Goal: Task Accomplishment & Management: Use online tool/utility

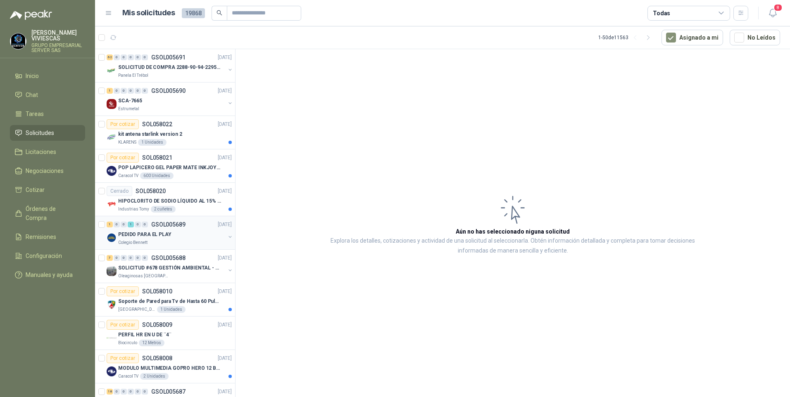
click at [144, 231] on p "PEDIDO PARA EL PLAY" at bounding box center [144, 235] width 53 height 8
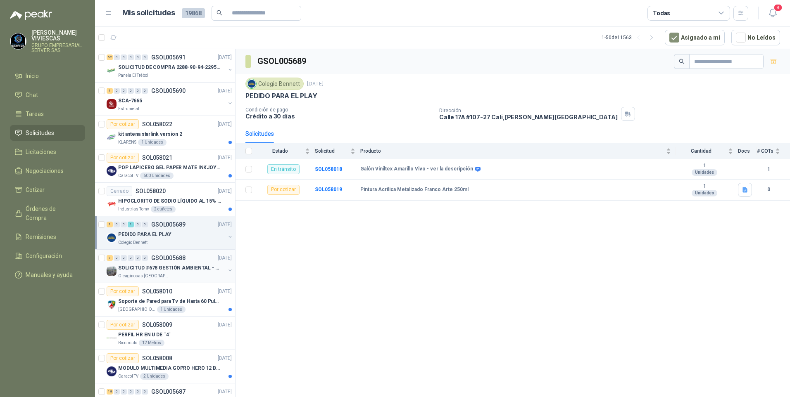
click at [159, 269] on p "SOLICITUD #678 GESTIÓN AMBIENTAL - TUMACO" at bounding box center [169, 268] width 103 height 8
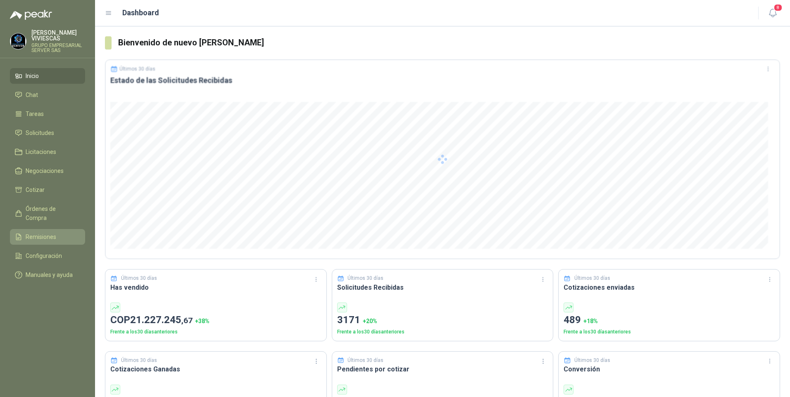
click at [35, 233] on span "Remisiones" at bounding box center [41, 237] width 31 height 9
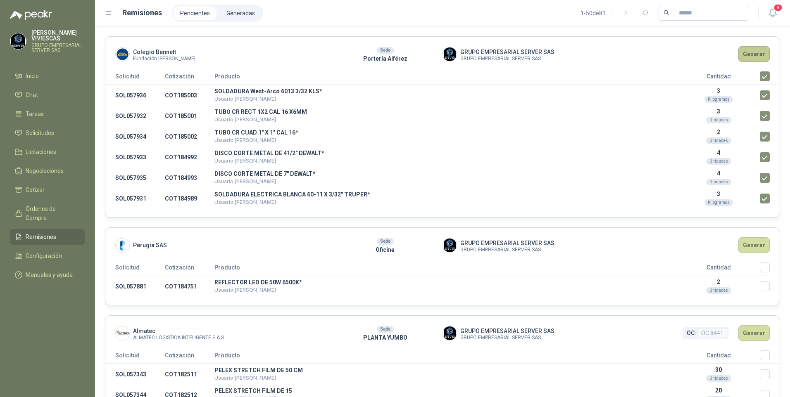
click at [747, 52] on button "Generar" at bounding box center [753, 54] width 31 height 16
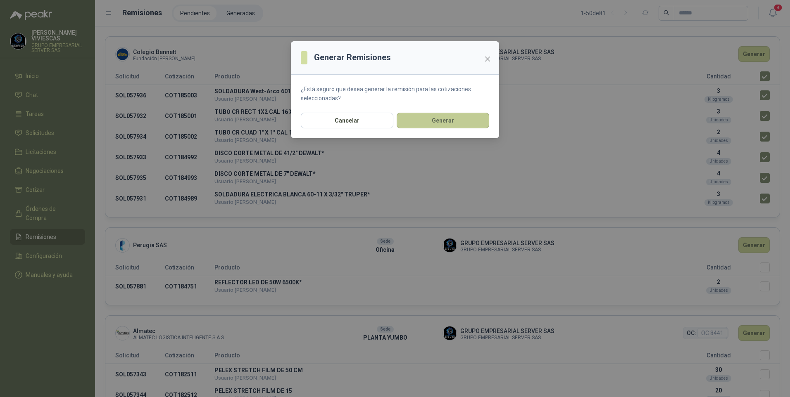
click at [432, 124] on button "Generar" at bounding box center [442, 121] width 93 height 16
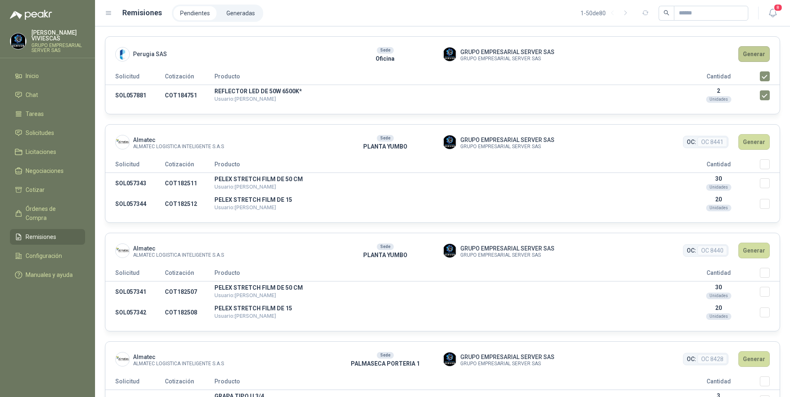
click at [748, 50] on button "Generar" at bounding box center [753, 54] width 31 height 16
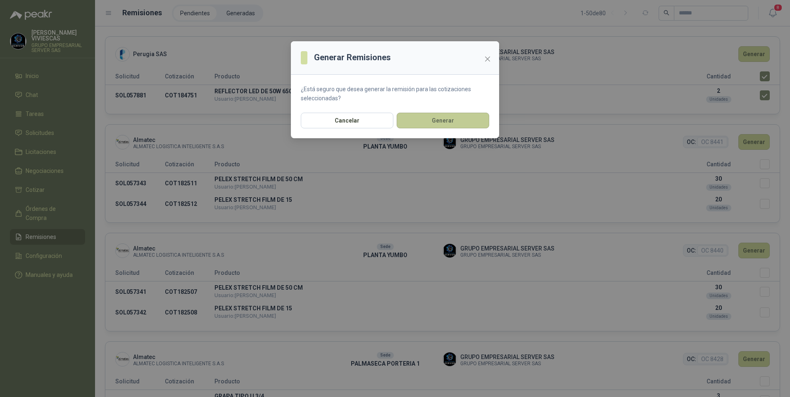
click at [421, 126] on button "Generar" at bounding box center [442, 121] width 93 height 16
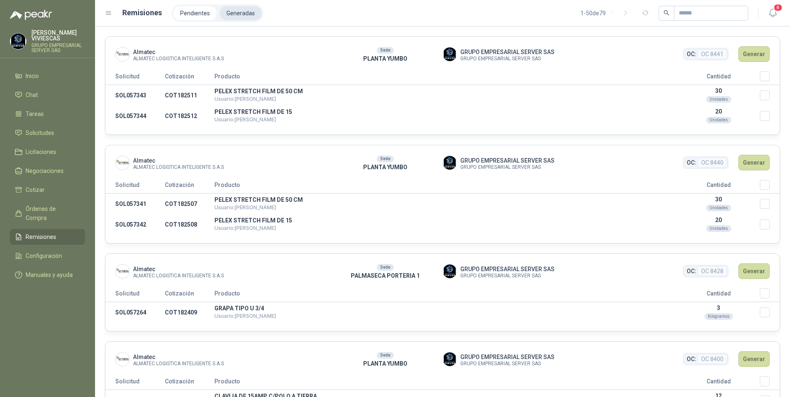
click at [234, 9] on li "Generadas" at bounding box center [241, 13] width 42 height 14
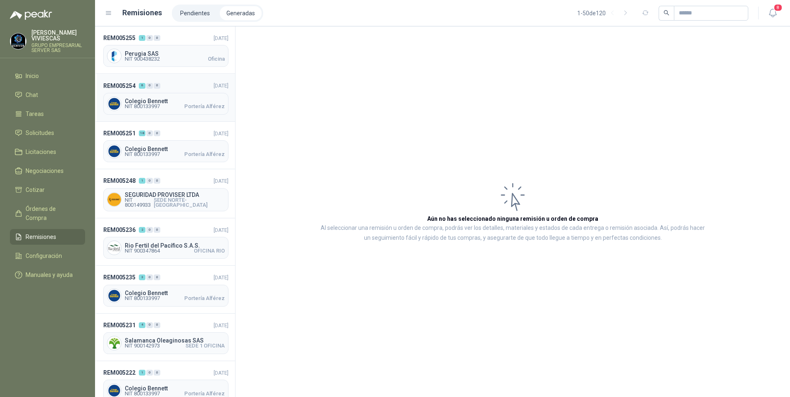
click at [158, 101] on span "Colegio Bennett" at bounding box center [175, 101] width 100 height 6
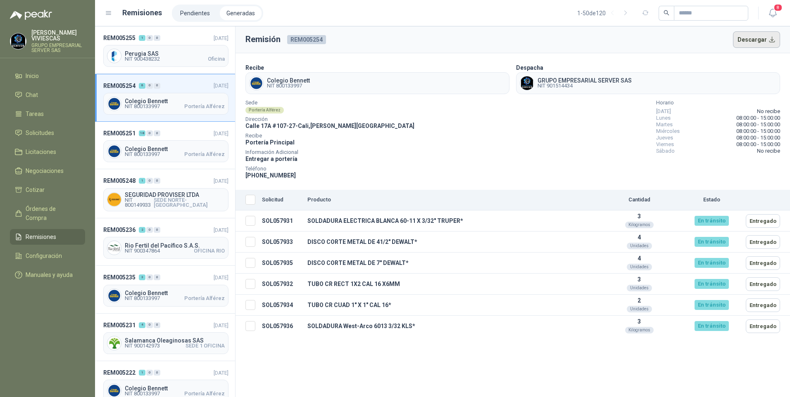
click at [763, 36] on button "Descargar" at bounding box center [756, 39] width 47 height 17
click at [145, 57] on span "NIT 900438232" at bounding box center [142, 59] width 35 height 5
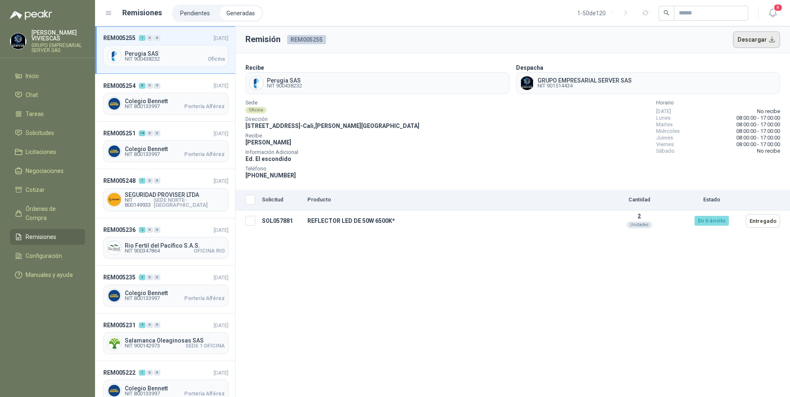
click at [756, 34] on button "Descargar" at bounding box center [756, 39] width 47 height 17
click at [47, 204] on span "Órdenes de Compra" at bounding box center [52, 213] width 52 height 18
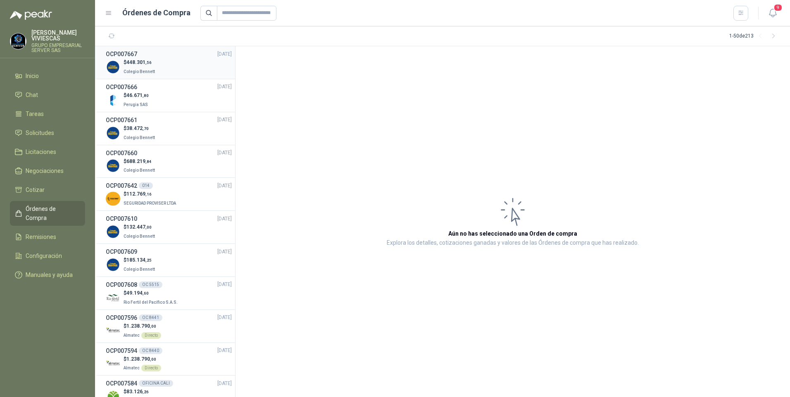
click at [147, 65] on p "$ 448.301 ,56" at bounding box center [139, 63] width 33 height 8
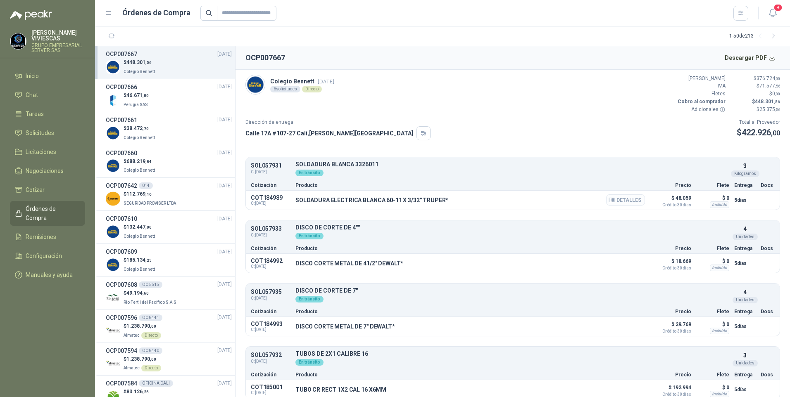
click at [627, 202] on button "Detalles" at bounding box center [625, 200] width 39 height 11
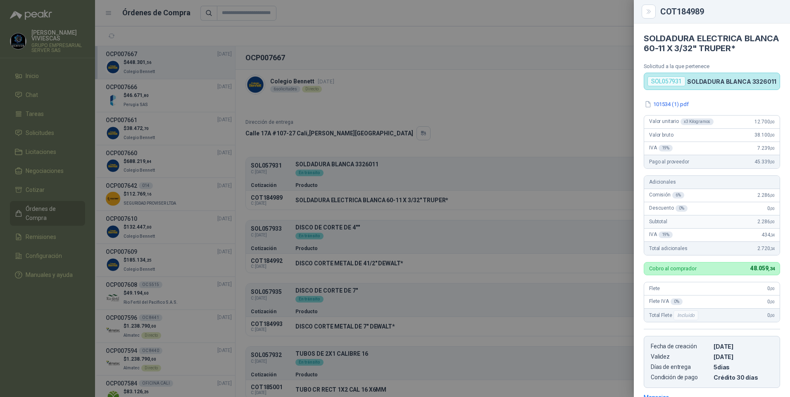
click at [500, 109] on div at bounding box center [395, 198] width 790 height 397
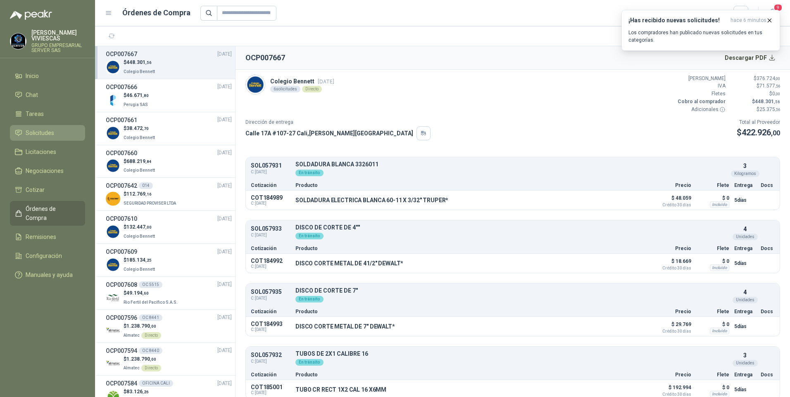
click at [43, 134] on span "Solicitudes" at bounding box center [40, 132] width 28 height 9
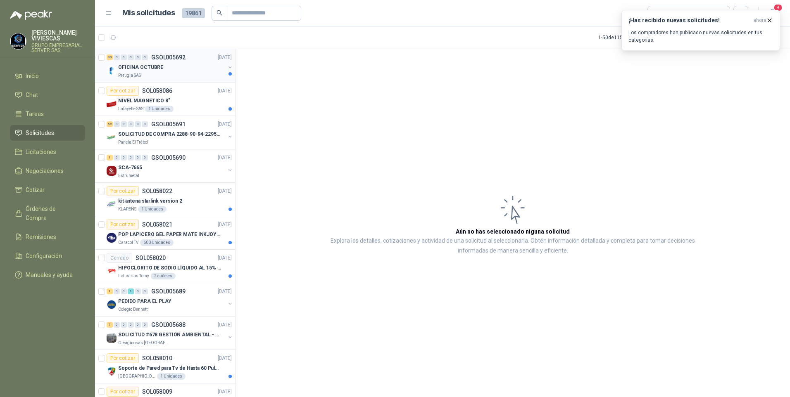
click at [148, 77] on div "Perugia SAS" at bounding box center [171, 75] width 107 height 7
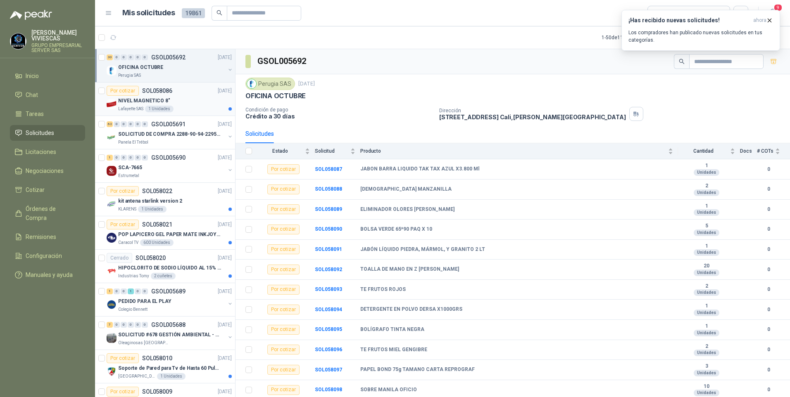
click at [131, 99] on p "NIVEL MAGNETICO 8"" at bounding box center [144, 101] width 52 height 8
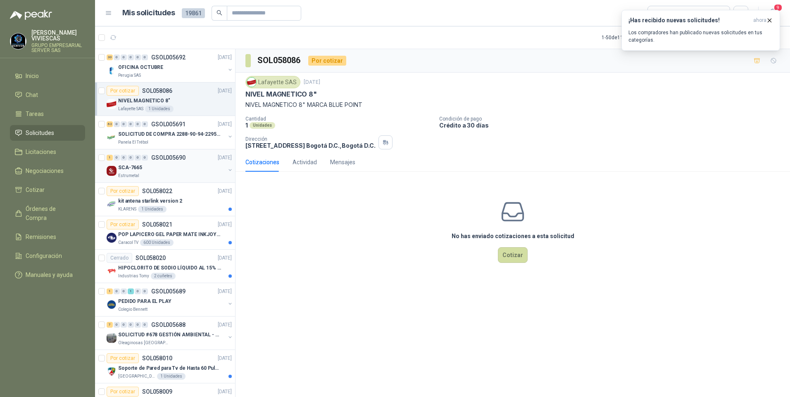
click at [126, 172] on div "SCA-7665" at bounding box center [171, 168] width 107 height 10
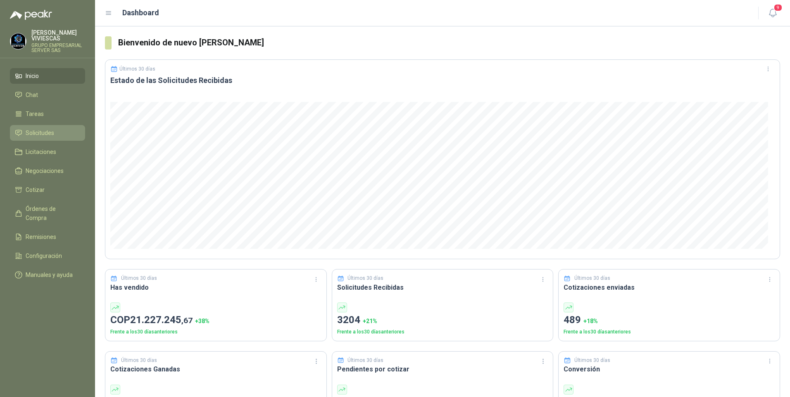
click at [33, 129] on span "Solicitudes" at bounding box center [40, 132] width 28 height 9
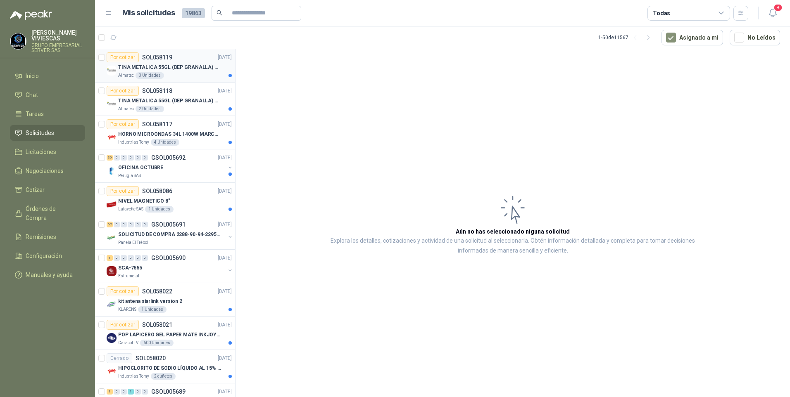
click at [176, 78] on div "Almatec 3 Unidades" at bounding box center [175, 75] width 114 height 7
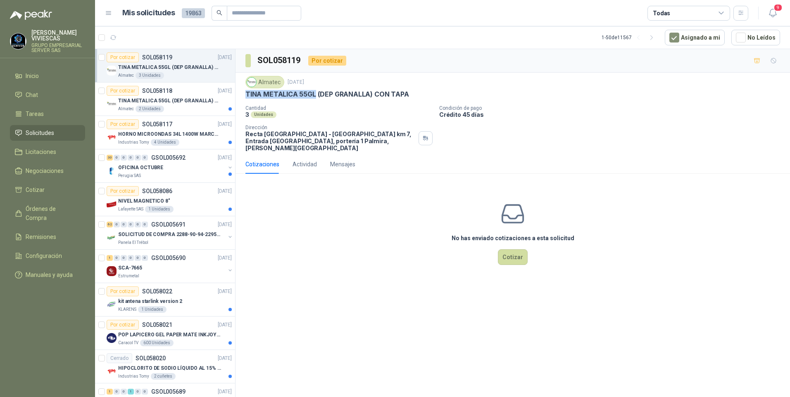
drag, startPoint x: 245, startPoint y: 93, endPoint x: 314, endPoint y: 98, distance: 68.8
click at [314, 98] on p "TINA METALICA 55GL (DEP GRANALLA) CON TAPA" at bounding box center [326, 94] width 163 height 9
drag, startPoint x: 314, startPoint y: 98, endPoint x: 287, endPoint y: 93, distance: 27.4
copy p "TINA METALICA 55GL"
click at [269, 94] on p "TINA METALICA 55GL (DEP GRANALLA) CON TAPA" at bounding box center [326, 94] width 163 height 9
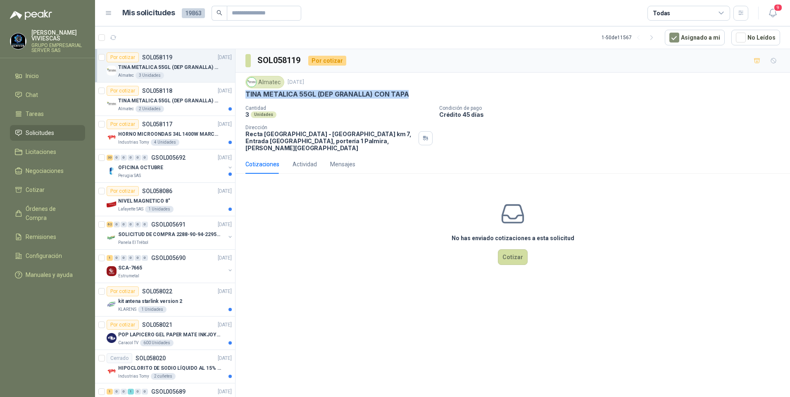
drag, startPoint x: 244, startPoint y: 94, endPoint x: 407, endPoint y: 93, distance: 163.5
click at [407, 93] on div "Almatec 30 sept, 2025 TINA METALICA 55GL (DEP GRANALLA) CON TAPA Cantidad 3 Uni…" at bounding box center [512, 114] width 554 height 82
drag, startPoint x: 407, startPoint y: 93, endPoint x: 398, endPoint y: 92, distance: 9.5
copy p "TINA METALICA 55GL (DEP GRANALLA) CON TAPA"
click at [185, 100] on p "TINA METALICA 55GL (DEP GRANALLA) CON TAPA" at bounding box center [169, 101] width 103 height 8
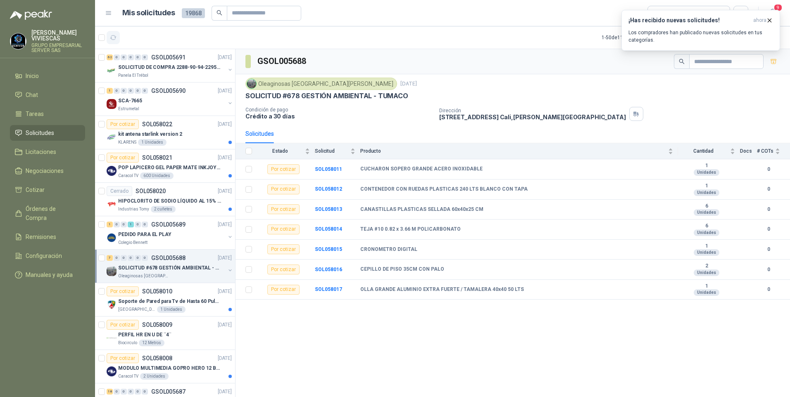
click at [118, 38] on button "button" at bounding box center [113, 37] width 13 height 13
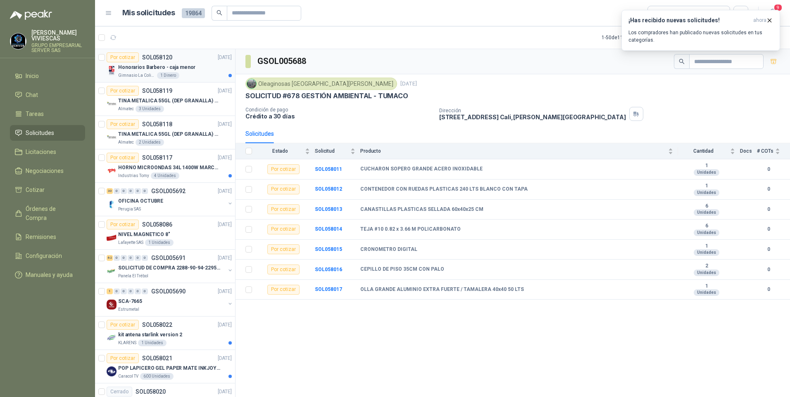
click at [147, 70] on p "Honorarios Barbero - caja menor" at bounding box center [156, 68] width 77 height 8
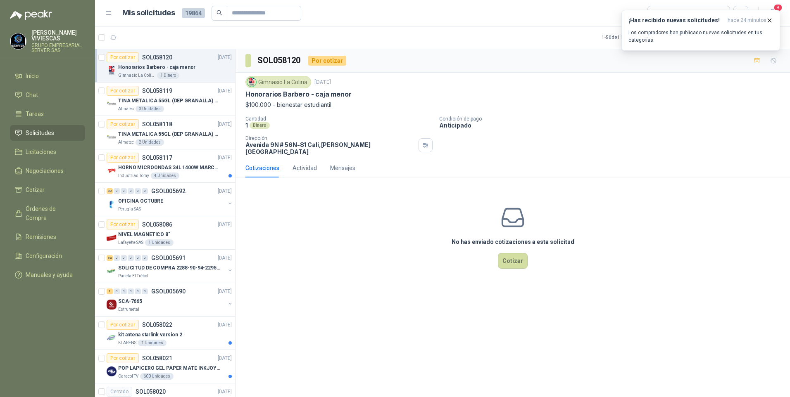
click at [387, 393] on div "SOL058120 Por cotizar Gimnasio La Colina [DATE] Honorarios Barbero - caja menor…" at bounding box center [512, 224] width 554 height 351
click at [172, 140] on div "Almatec 2 Unidades" at bounding box center [175, 142] width 114 height 7
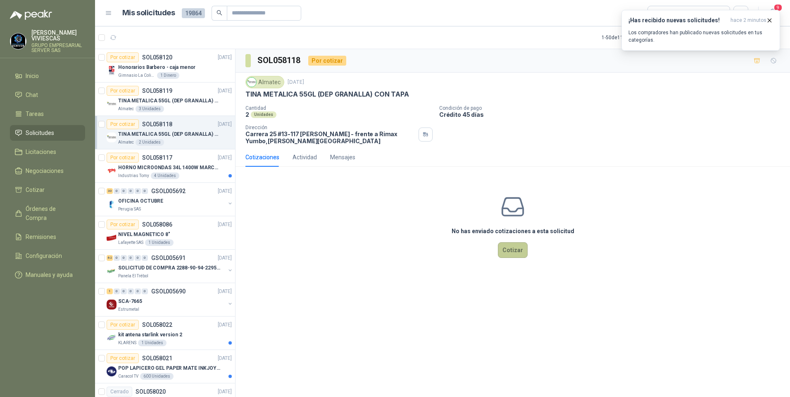
click at [514, 249] on button "Cotizar" at bounding box center [513, 250] width 30 height 16
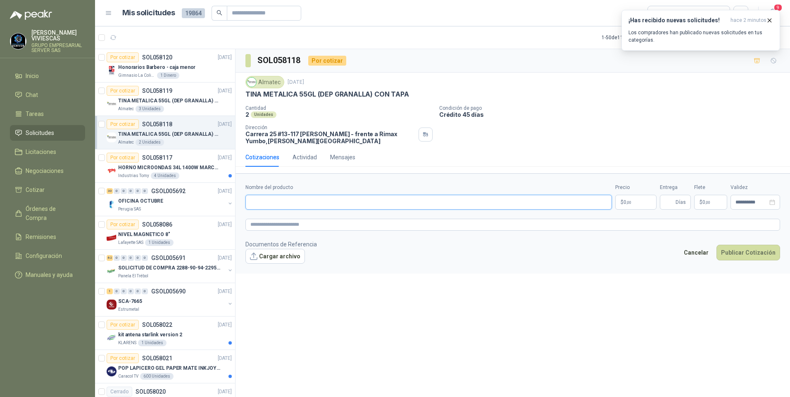
drag, startPoint x: 259, startPoint y: 206, endPoint x: 268, endPoint y: 202, distance: 9.6
click at [261, 206] on input "Nombre del producto" at bounding box center [428, 202] width 366 height 15
type input "**********"
click at [637, 204] on p "$ 0 ,00" at bounding box center [635, 202] width 41 height 15
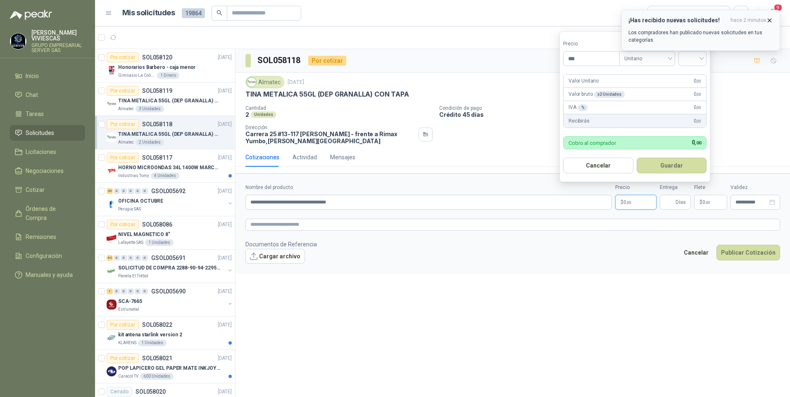
click at [770, 16] on button "¡Has recibido nuevas solicitudes! hace 2 minutos Los compradores han publicado …" at bounding box center [700, 30] width 159 height 41
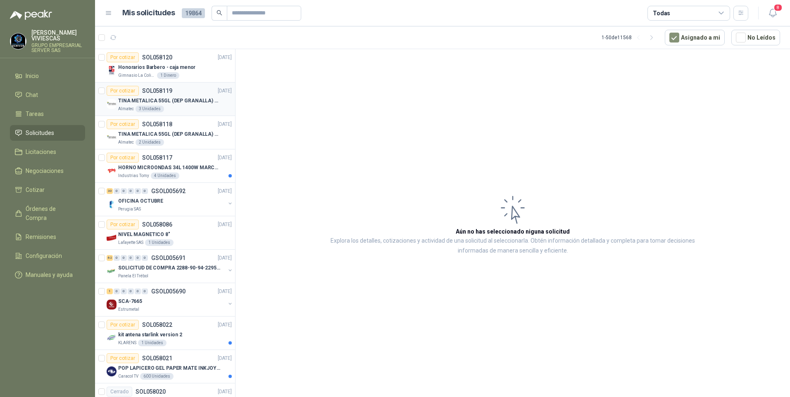
click at [171, 100] on p "TINA METALICA 55GL (DEP GRANALLA) CON TAPA" at bounding box center [169, 101] width 103 height 8
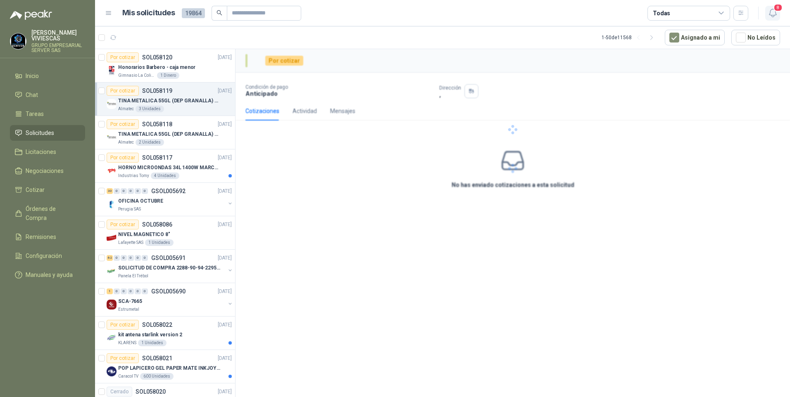
click at [772, 8] on icon "button" at bounding box center [772, 13] width 10 height 10
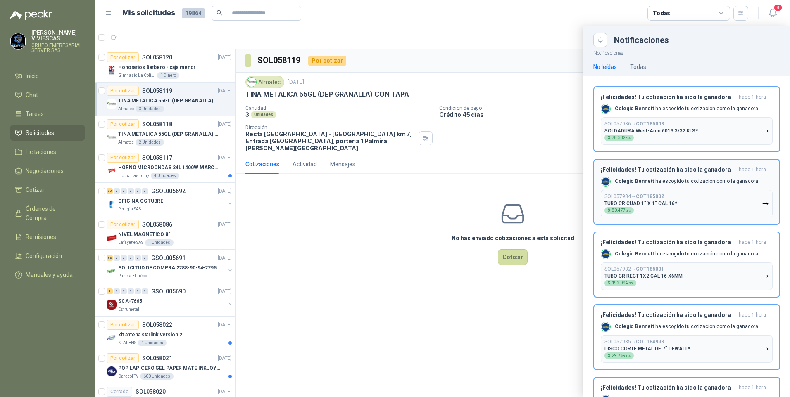
click at [762, 130] on icon "button" at bounding box center [765, 131] width 7 height 7
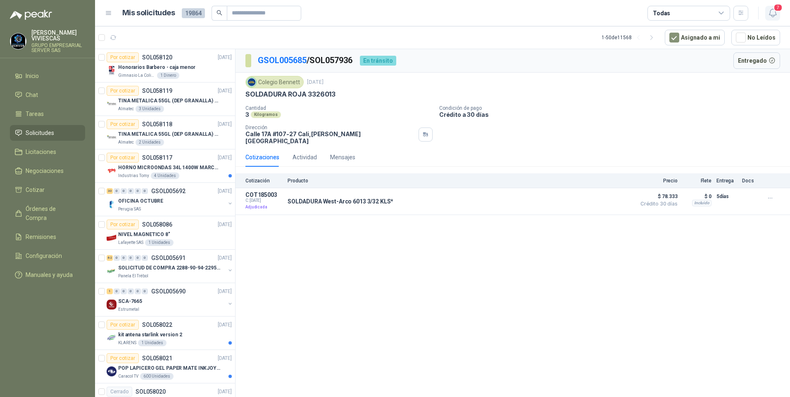
click at [775, 9] on span "7" at bounding box center [777, 8] width 9 height 8
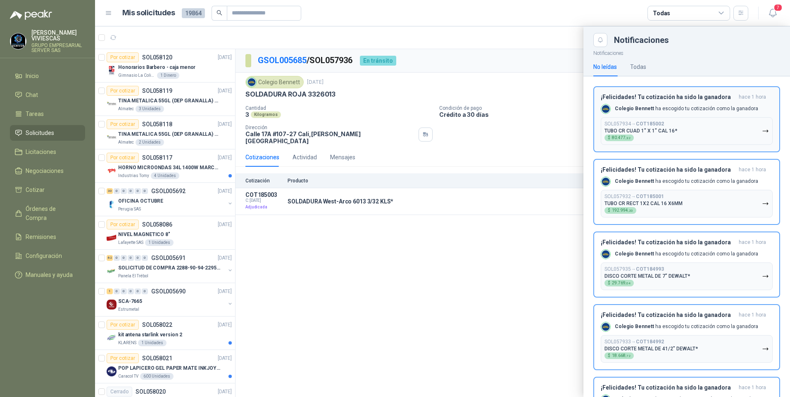
click at [762, 133] on icon "button" at bounding box center [765, 131] width 7 height 7
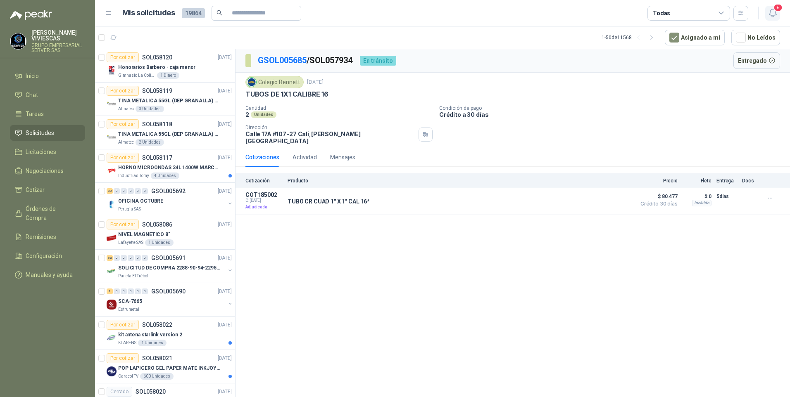
click at [771, 16] on icon "button" at bounding box center [772, 13] width 7 height 8
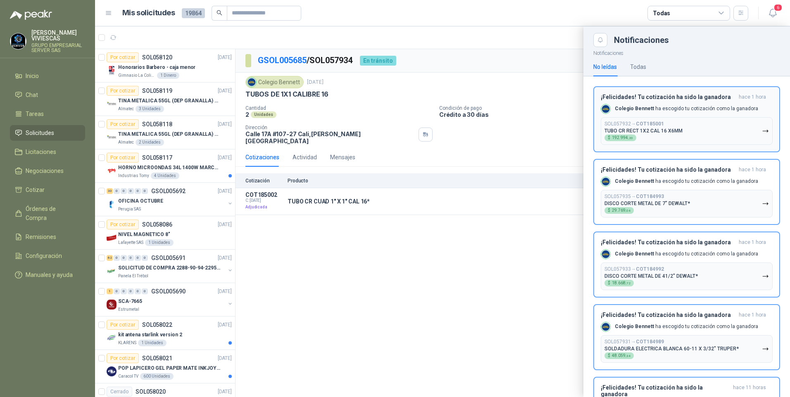
click at [762, 131] on icon "button" at bounding box center [765, 131] width 7 height 7
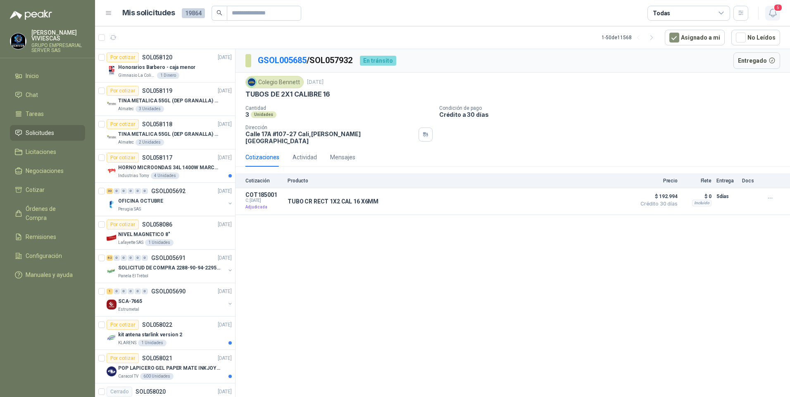
click at [777, 14] on icon "button" at bounding box center [772, 13] width 10 height 10
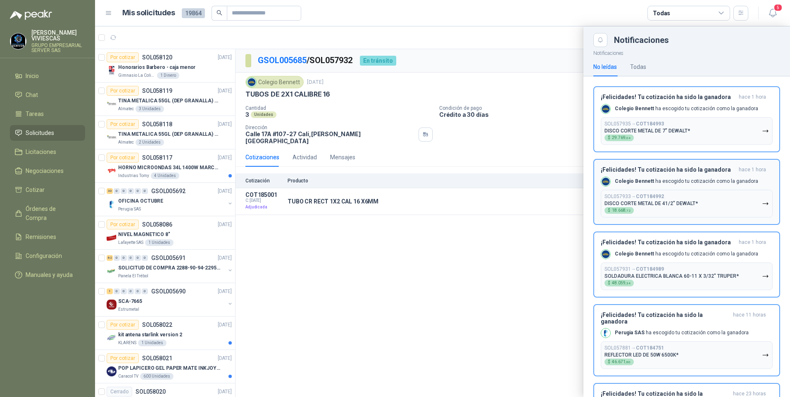
click at [761, 135] on button "SOL057935 → COT184993 DISCO CORTE METAL DE 7" DEWALT* $ 29.769 ,04" at bounding box center [686, 131] width 172 height 28
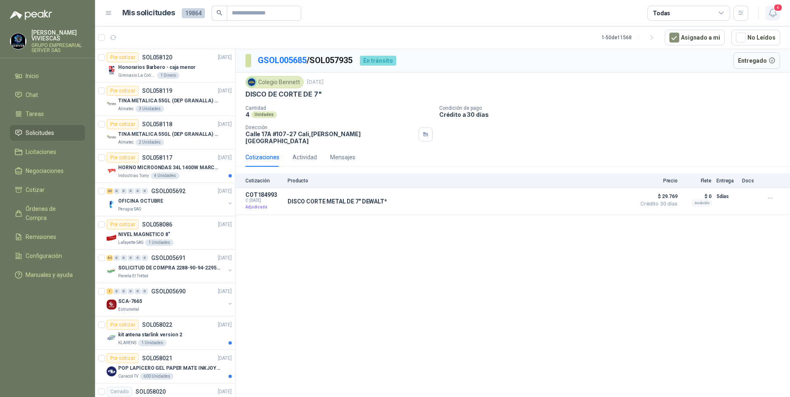
click at [774, 12] on span "4" at bounding box center [777, 8] width 9 height 8
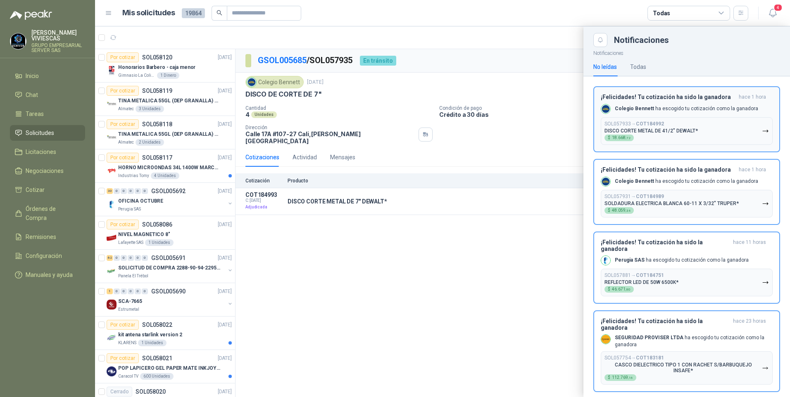
click at [767, 130] on icon "button" at bounding box center [764, 131] width 5 height 2
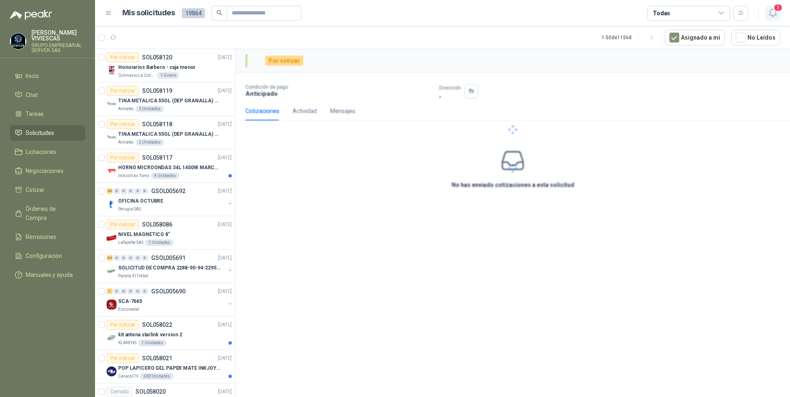
click at [772, 9] on icon "button" at bounding box center [772, 13] width 7 height 8
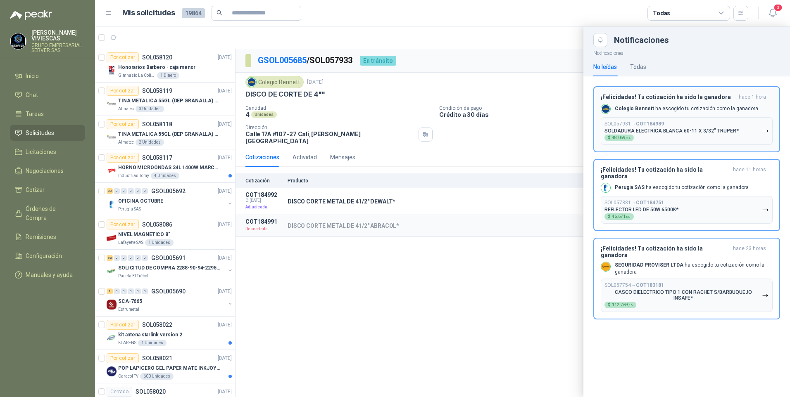
click at [769, 133] on button "SOL057931 → COT184989 SOLDADURA ELECTRICA BLANCA 60-11 X 3/32" TRUPER* $ 48.059…" at bounding box center [686, 131] width 172 height 28
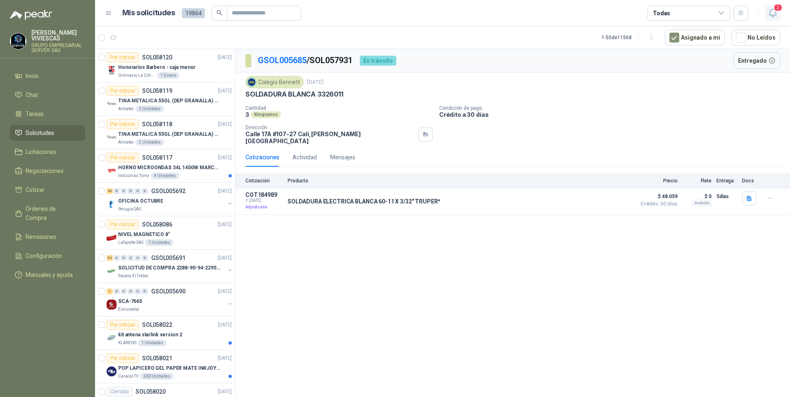
click at [772, 9] on icon "button" at bounding box center [772, 13] width 10 height 10
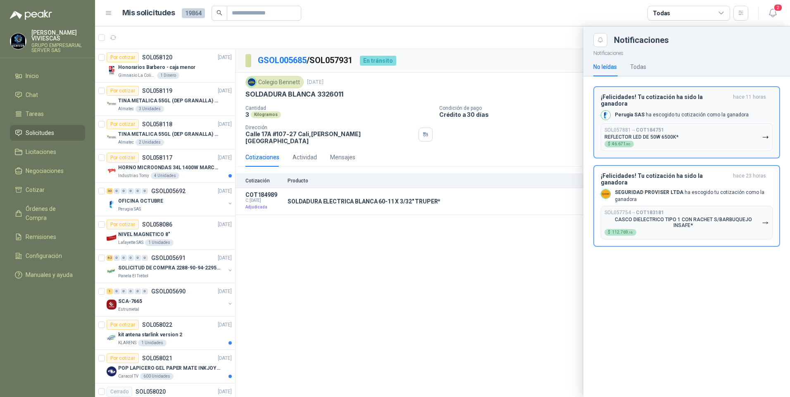
click at [762, 134] on icon "button" at bounding box center [765, 137] width 7 height 7
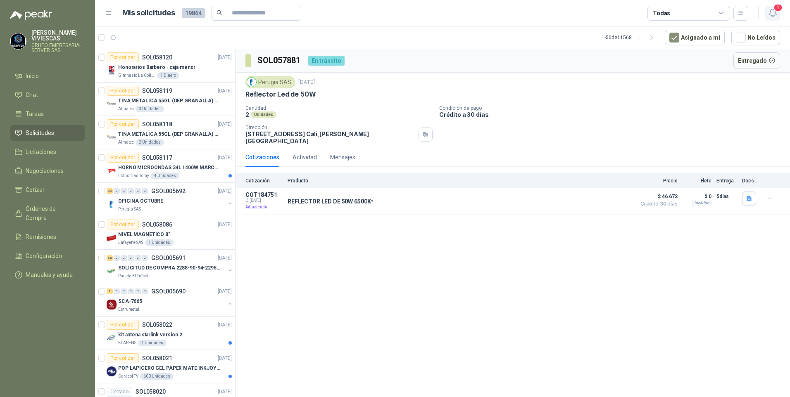
click at [773, 16] on icon "button" at bounding box center [772, 13] width 10 height 10
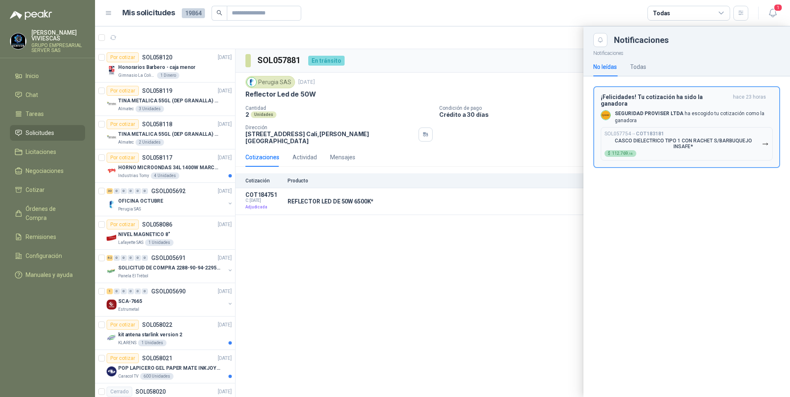
click at [766, 141] on icon "button" at bounding box center [765, 144] width 7 height 7
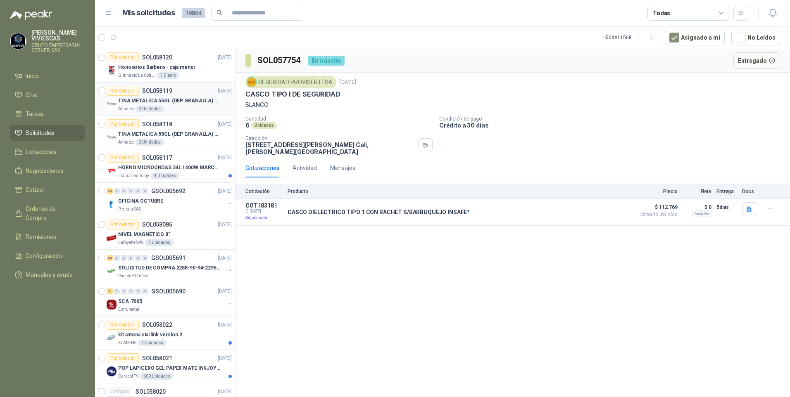
click at [146, 99] on p "TINA METALICA 55GL (DEP GRANALLA) CON TAPA" at bounding box center [169, 101] width 103 height 8
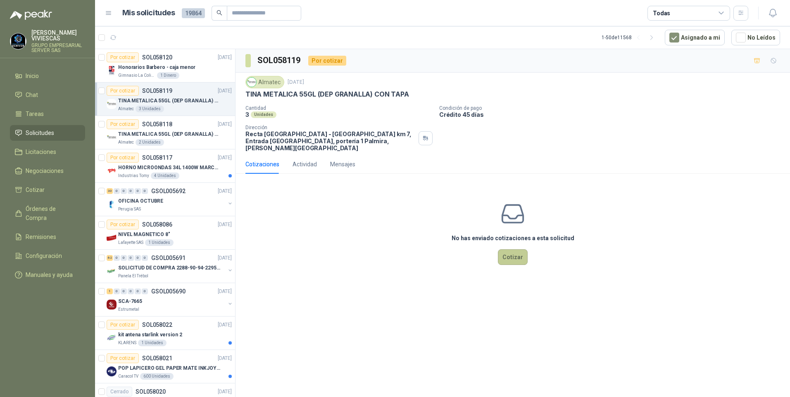
click at [516, 249] on button "Cotizar" at bounding box center [513, 257] width 30 height 16
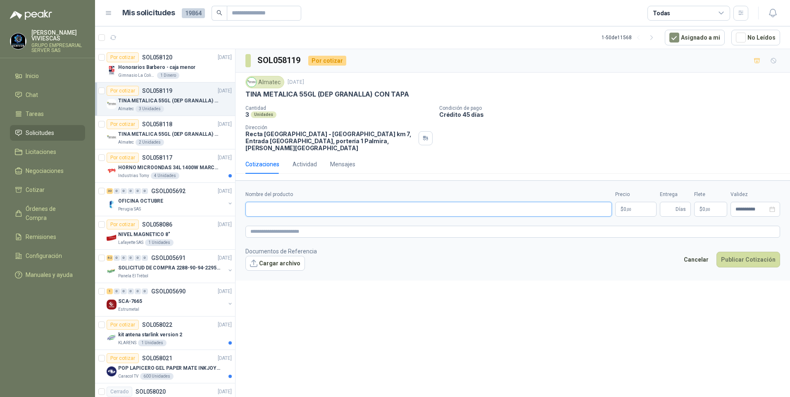
click at [271, 202] on input "Nombre del producto" at bounding box center [428, 209] width 366 height 15
type input "**********"
click at [635, 202] on p "$ 0 ,00" at bounding box center [635, 209] width 41 height 15
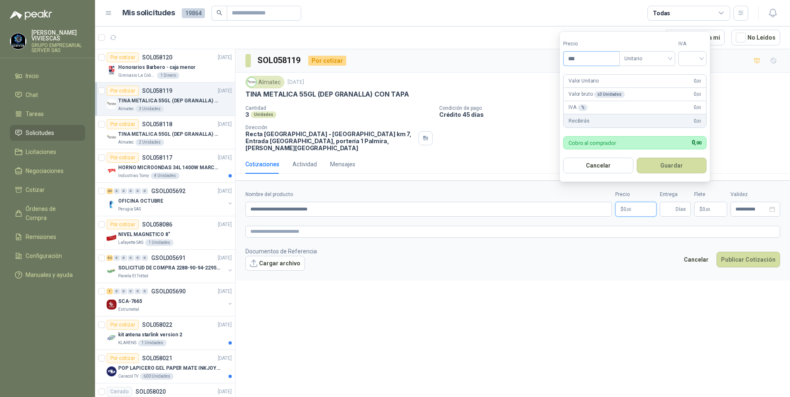
click at [588, 60] on input "***" at bounding box center [591, 59] width 56 height 14
type input "********"
click at [690, 59] on input "search" at bounding box center [692, 58] width 18 height 12
drag, startPoint x: 689, startPoint y: 76, endPoint x: 730, endPoint y: 154, distance: 87.7
click at [690, 76] on div "19%" at bounding box center [693, 75] width 15 height 9
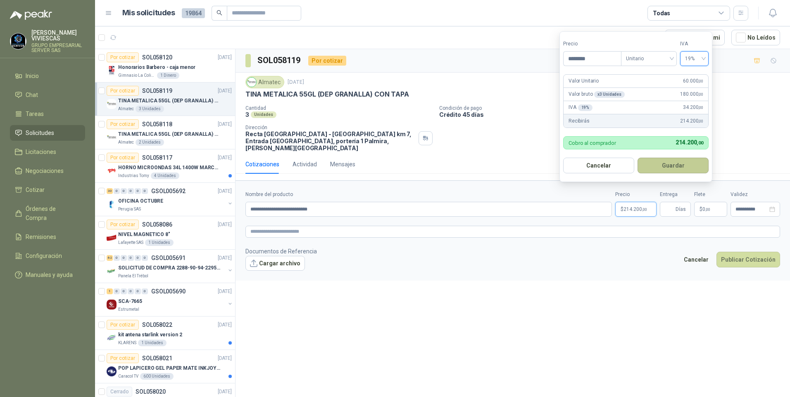
click at [677, 172] on button "Guardar" at bounding box center [672, 166] width 71 height 16
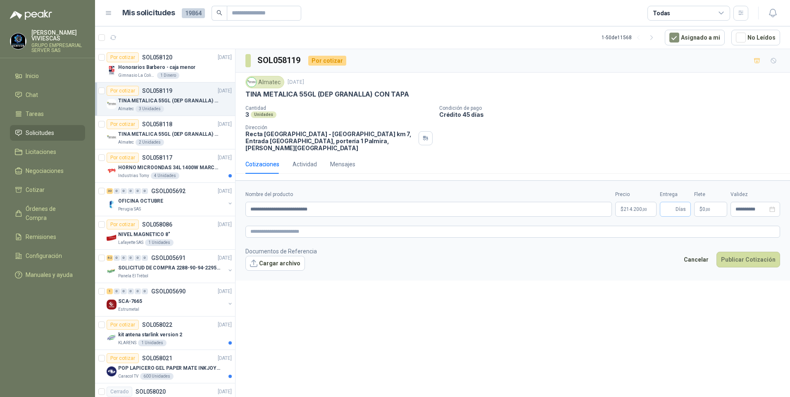
click at [674, 202] on span "Días" at bounding box center [675, 209] width 31 height 15
type input "*"
click at [275, 273] on span "image.png" at bounding box center [280, 277] width 55 height 8
click at [272, 273] on link "image.png" at bounding box center [280, 277] width 55 height 8
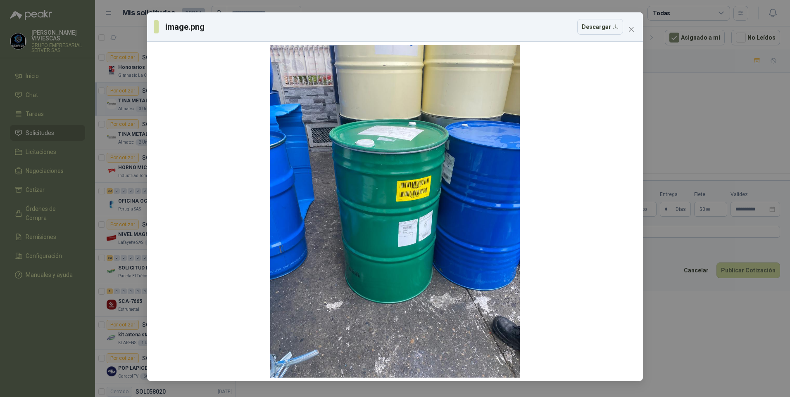
click at [719, 357] on div "image.png Descargar" at bounding box center [395, 198] width 790 height 397
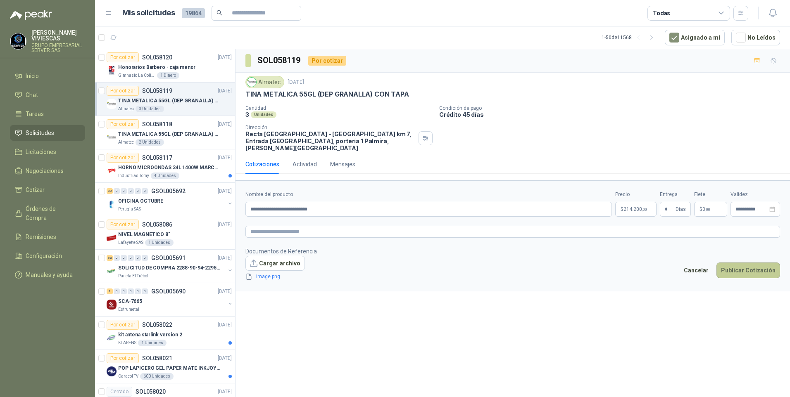
click at [746, 263] on button "Publicar Cotización" at bounding box center [748, 271] width 64 height 16
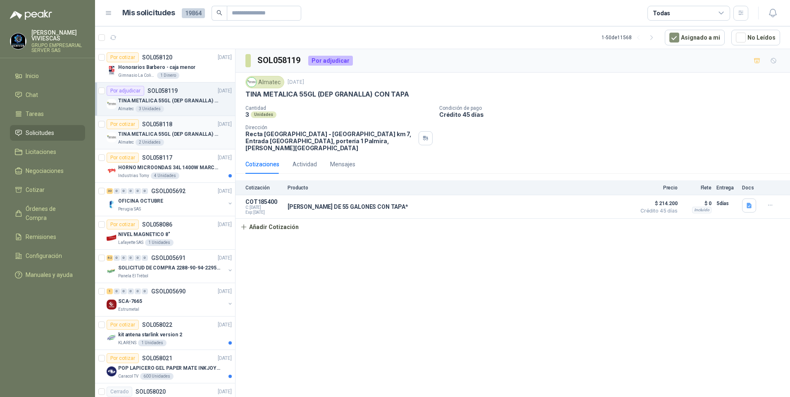
click at [167, 135] on p "TINA METALICA 55GL (DEP GRANALLA) CON TAPA" at bounding box center [169, 135] width 103 height 8
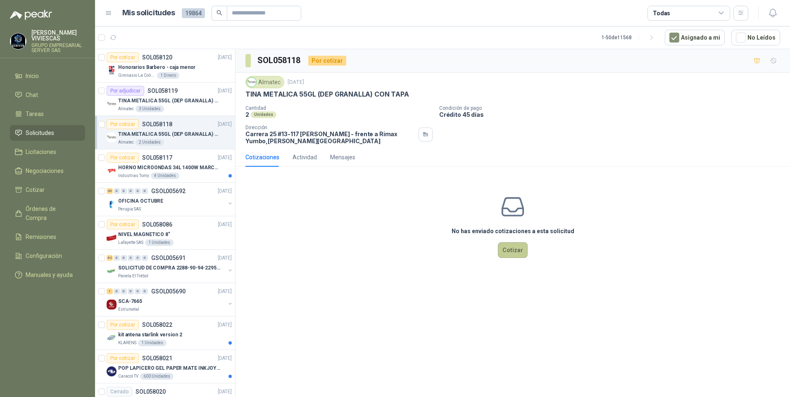
click at [498, 254] on div "No has enviado cotizaciones a esta solicitud Cotizar" at bounding box center [512, 225] width 554 height 105
drag, startPoint x: 498, startPoint y: 254, endPoint x: 510, endPoint y: 251, distance: 12.3
click at [510, 251] on button "Cotizar" at bounding box center [513, 250] width 30 height 16
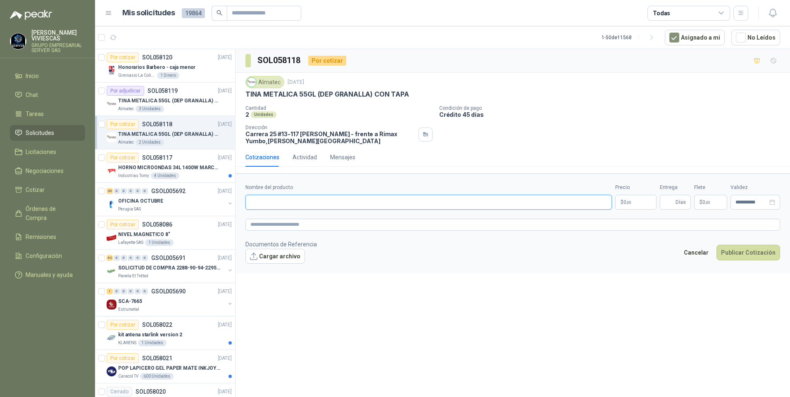
click at [259, 195] on input "Nombre del producto" at bounding box center [428, 202] width 366 height 15
type input "**********"
drag, startPoint x: 661, startPoint y: 186, endPoint x: 656, endPoint y: 188, distance: 5.8
click at [656, 188] on div "**********" at bounding box center [512, 197] width 534 height 26
drag, startPoint x: 656, startPoint y: 188, endPoint x: 618, endPoint y: 202, distance: 40.4
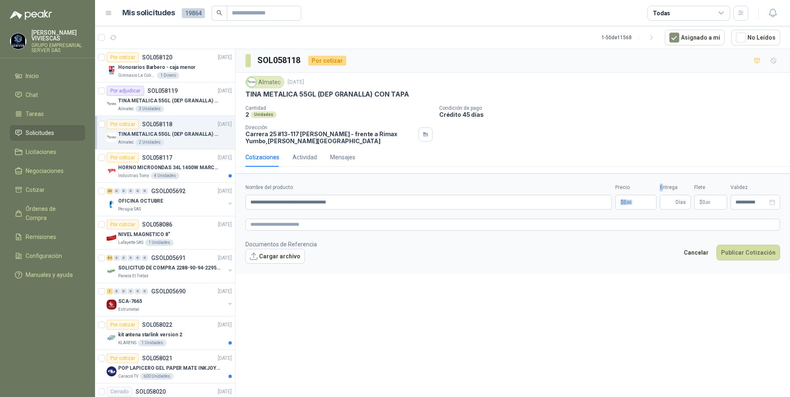
click at [618, 201] on p "$ 0 ,00" at bounding box center [635, 202] width 41 height 15
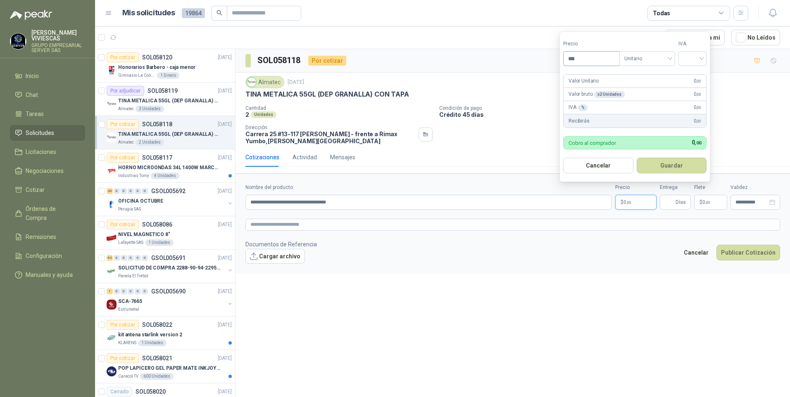
click at [590, 55] on input "***" at bounding box center [591, 59] width 56 height 14
type input "********"
click at [697, 59] on input "search" at bounding box center [692, 58] width 18 height 12
drag, startPoint x: 700, startPoint y: 72, endPoint x: 691, endPoint y: 106, distance: 35.1
click at [699, 72] on div "19%" at bounding box center [693, 75] width 15 height 9
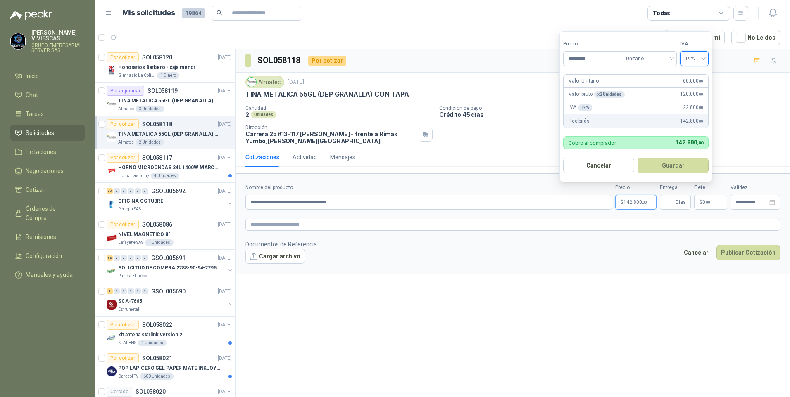
click at [677, 157] on form "Precio ******** Tipo Unitario IVA 19% 19% Valor Unitario 60.000 ,00 Valor bruto…" at bounding box center [635, 106] width 153 height 151
drag, startPoint x: 685, startPoint y: 163, endPoint x: 677, endPoint y: 211, distance: 48.5
click at [684, 163] on button "Guardar" at bounding box center [672, 166] width 71 height 16
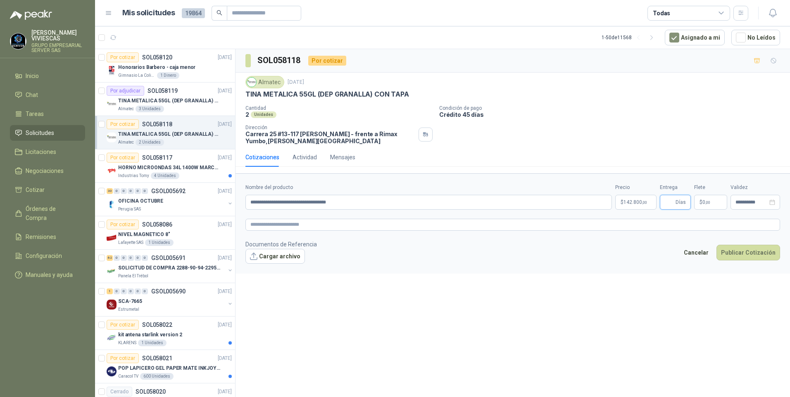
click at [671, 202] on input "Entrega" at bounding box center [668, 202] width 9 height 14
type input "*"
click at [270, 270] on span "image.png" at bounding box center [280, 270] width 55 height 8
click at [270, 270] on link "image.png" at bounding box center [280, 270] width 55 height 8
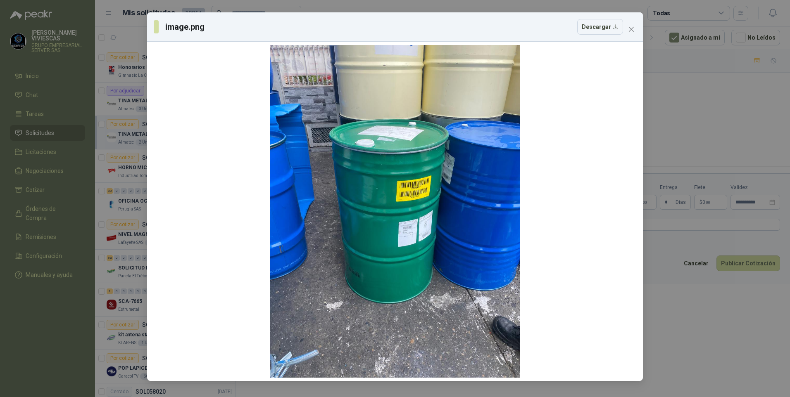
click at [730, 355] on div "image.png Descargar" at bounding box center [395, 198] width 790 height 397
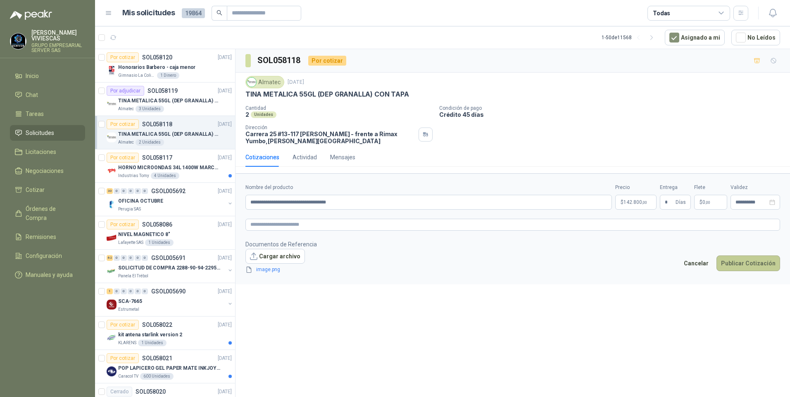
click at [742, 256] on button "Publicar Cotización" at bounding box center [748, 264] width 64 height 16
